Goal: Information Seeking & Learning: Find specific fact

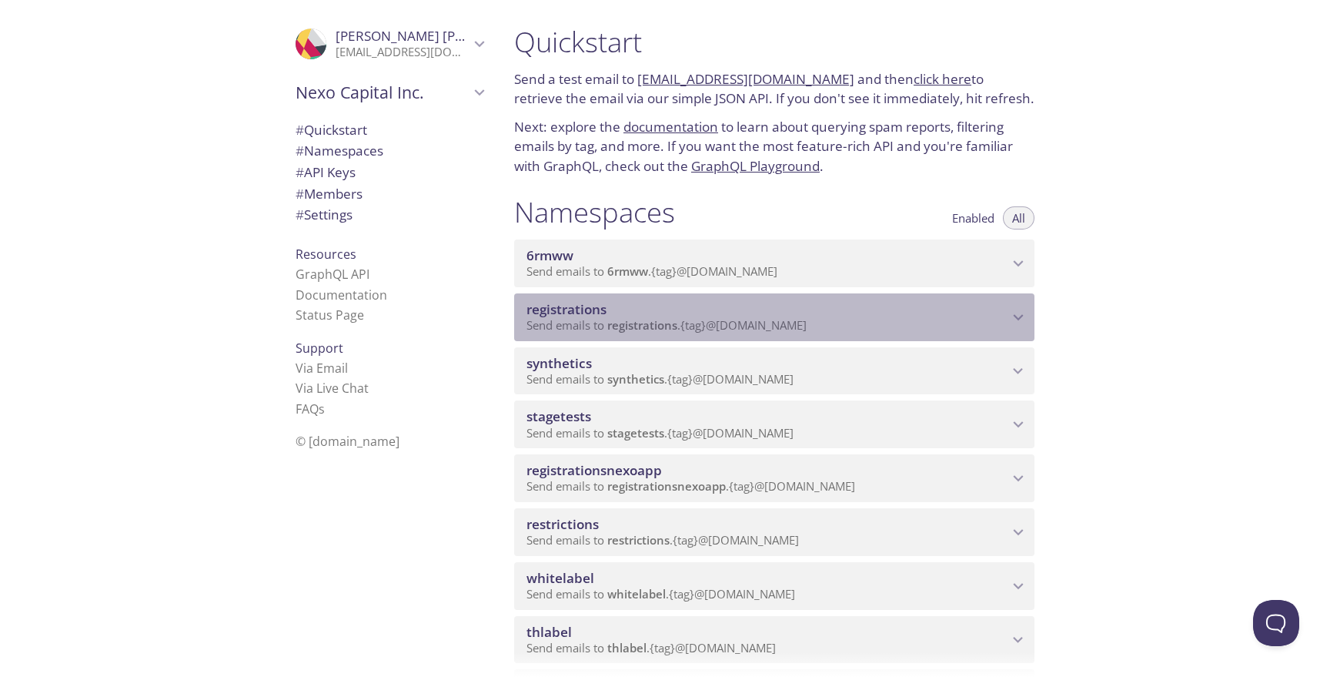
click at [629, 329] on span "registrations" at bounding box center [642, 324] width 70 height 15
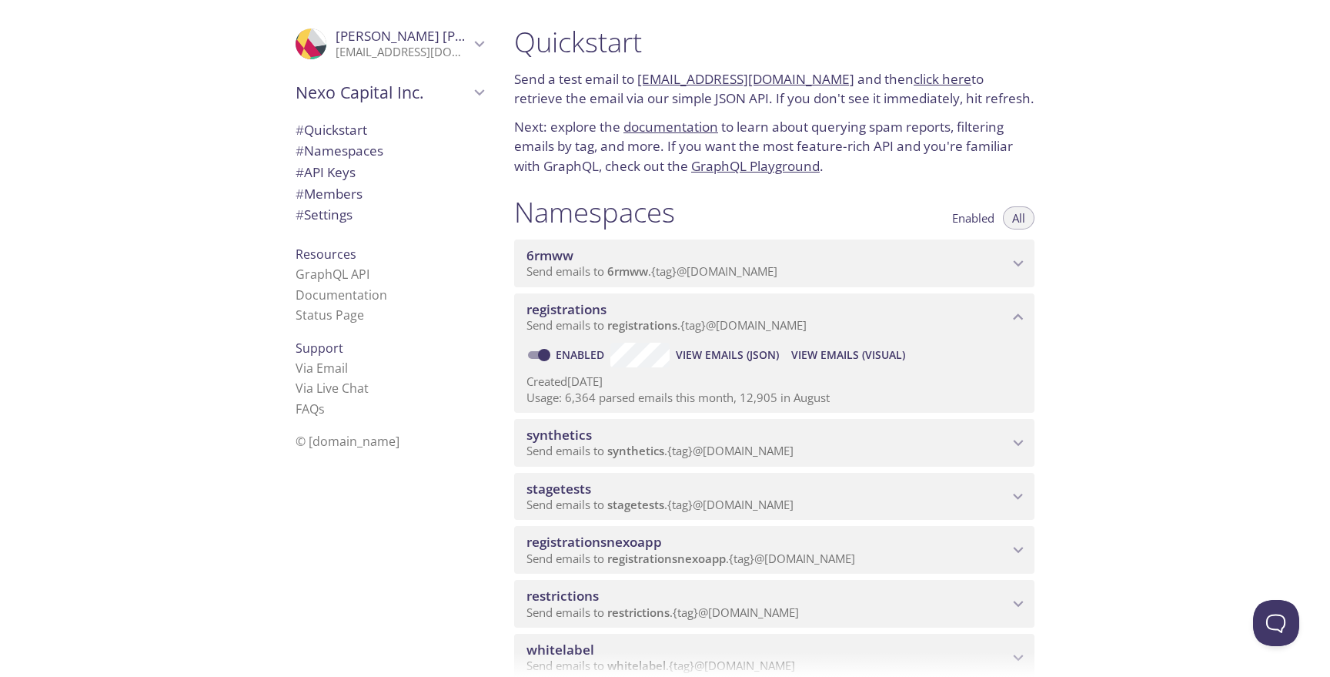
click at [583, 306] on span "registrations" at bounding box center [567, 309] width 80 height 18
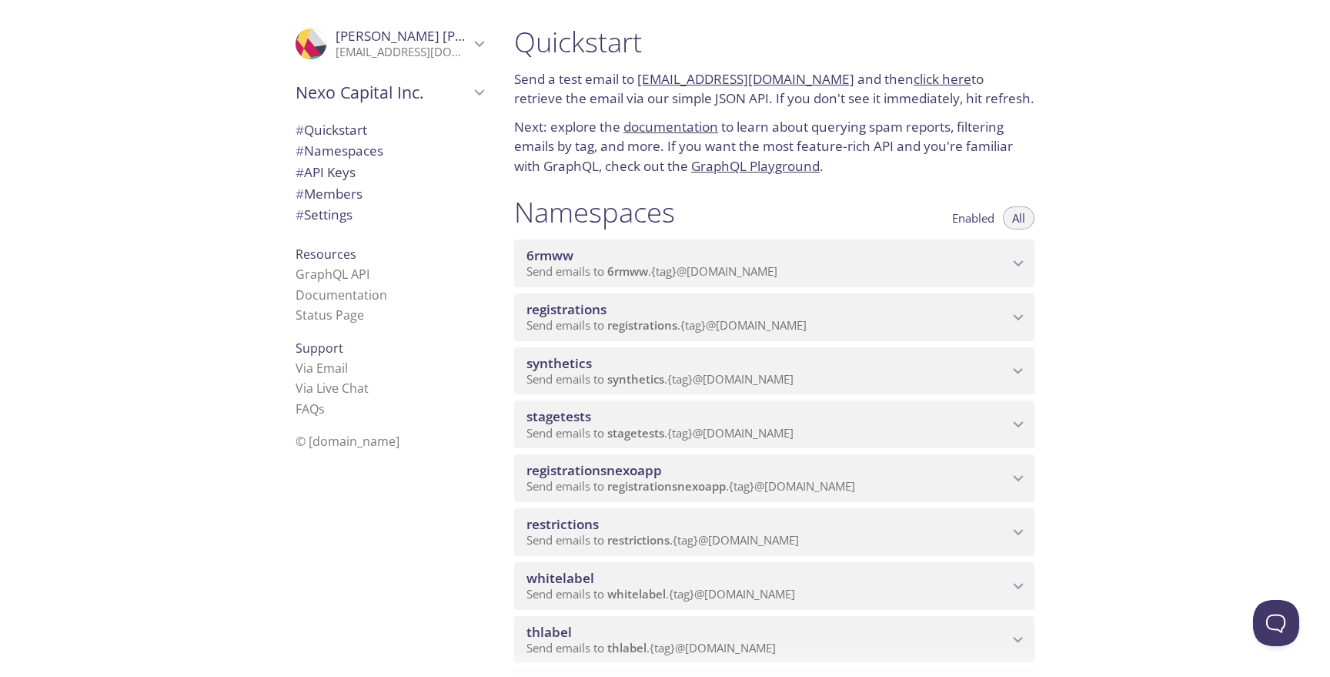
click at [583, 306] on span "registrations" at bounding box center [567, 309] width 80 height 18
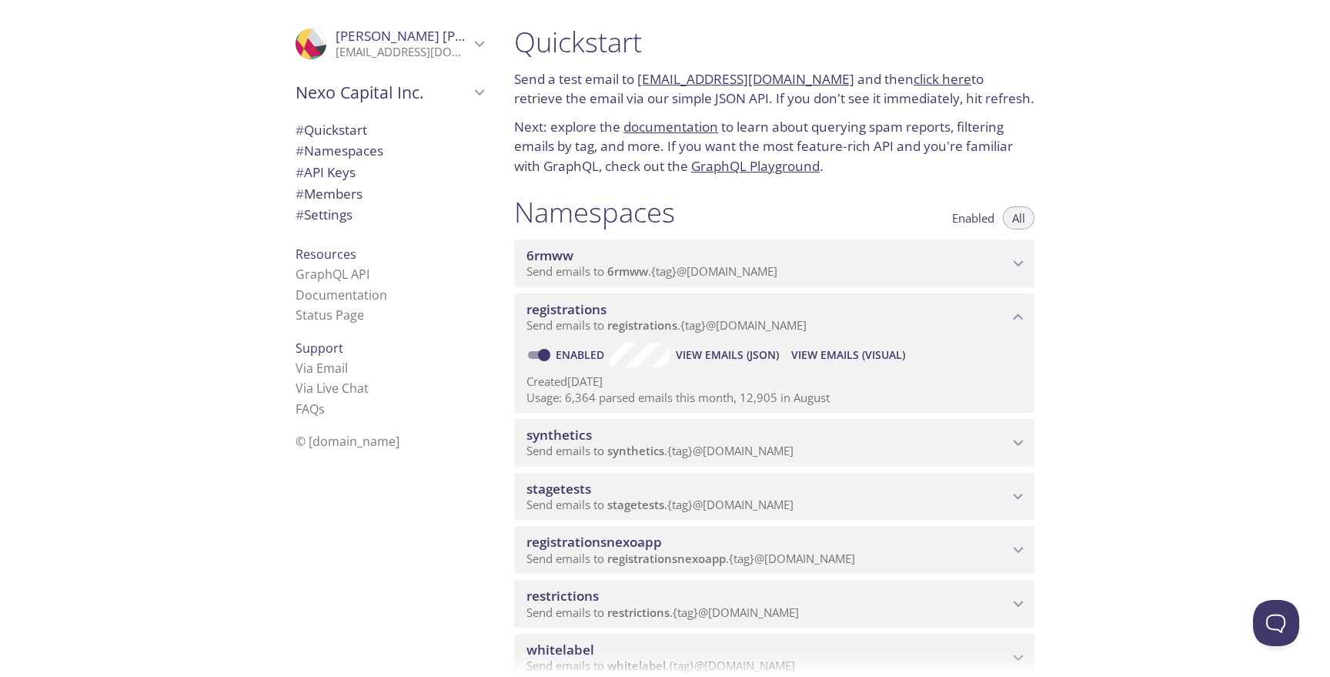
click at [676, 353] on span "View Emails (JSON)" at bounding box center [727, 355] width 103 height 18
click at [848, 355] on span "View Emails (Visual)" at bounding box center [848, 355] width 114 height 18
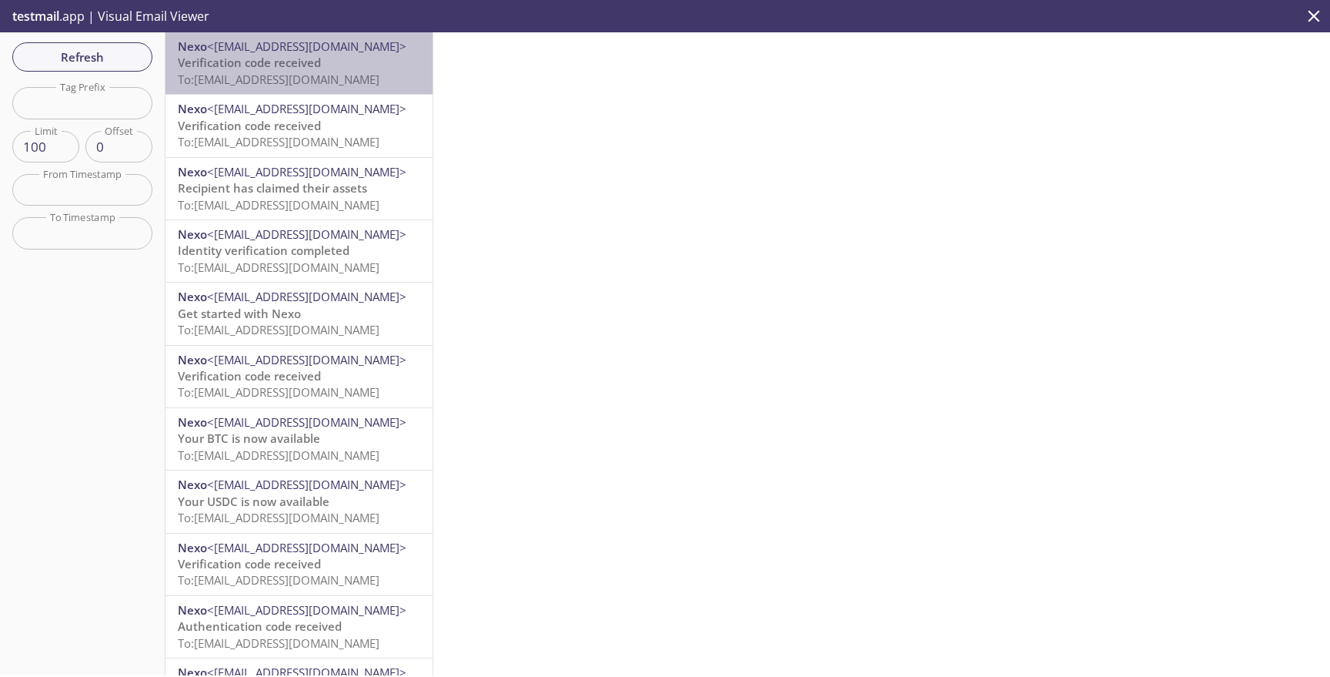
click at [315, 68] on span "Verification code received" at bounding box center [249, 62] width 143 height 15
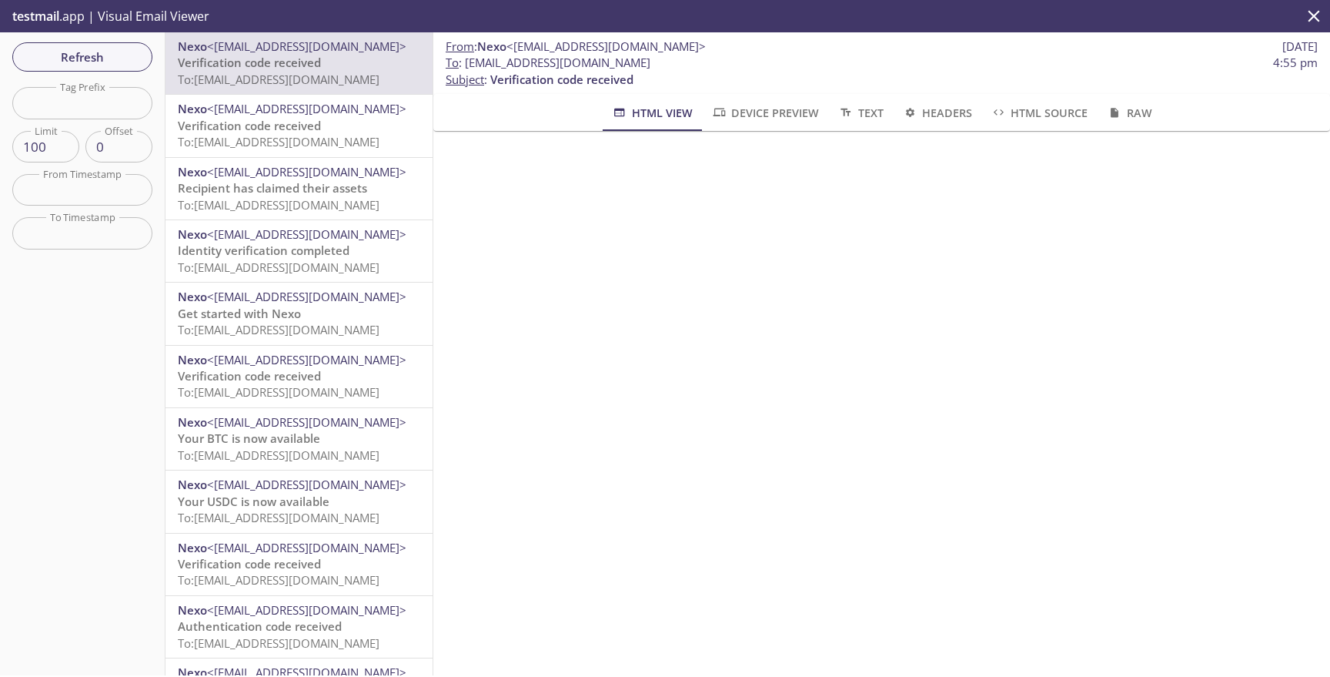
drag, startPoint x: 485, startPoint y: 64, endPoint x: 741, endPoint y: 64, distance: 255.6
click at [741, 64] on span "To : [EMAIL_ADDRESS][DOMAIN_NAME] 4:55 pm" at bounding box center [882, 63] width 872 height 16
copy span "[EMAIL_ADDRESS][DOMAIN_NAME]"
click at [89, 53] on span "Refresh" at bounding box center [82, 57] width 115 height 20
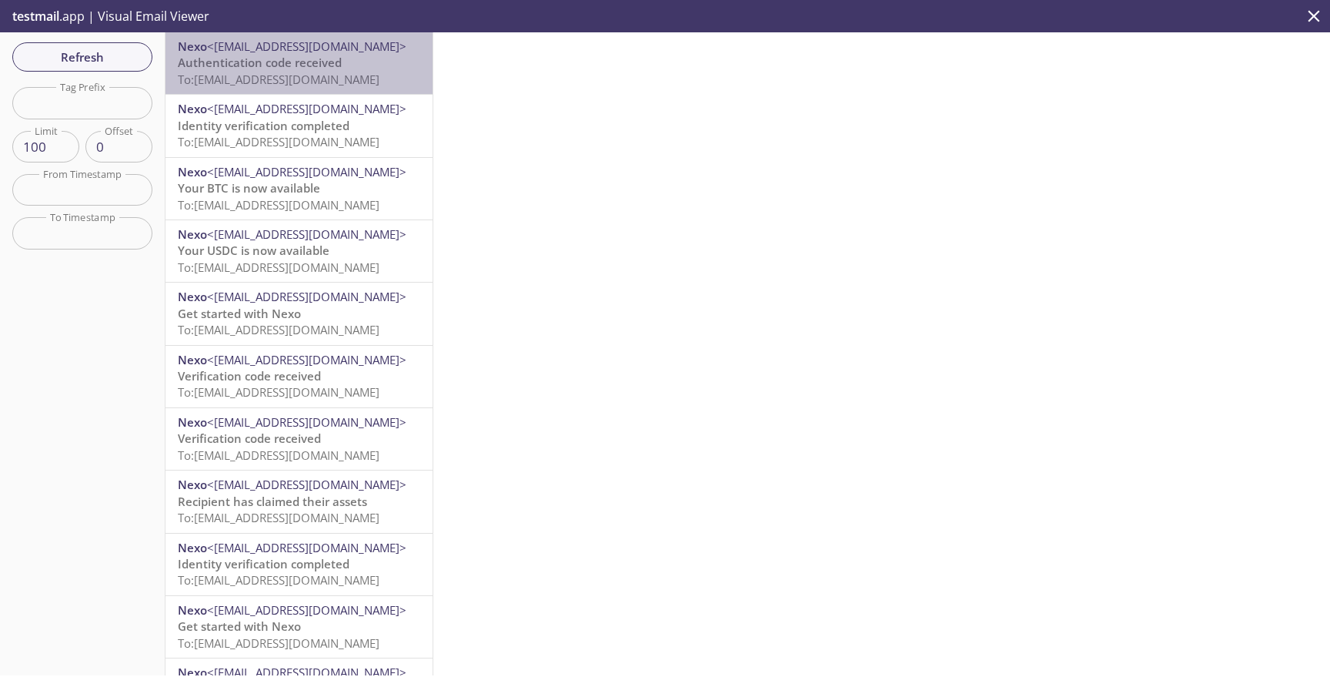
click at [313, 59] on span "Authentication code received" at bounding box center [260, 62] width 164 height 15
